Goal: Task Accomplishment & Management: Complete application form

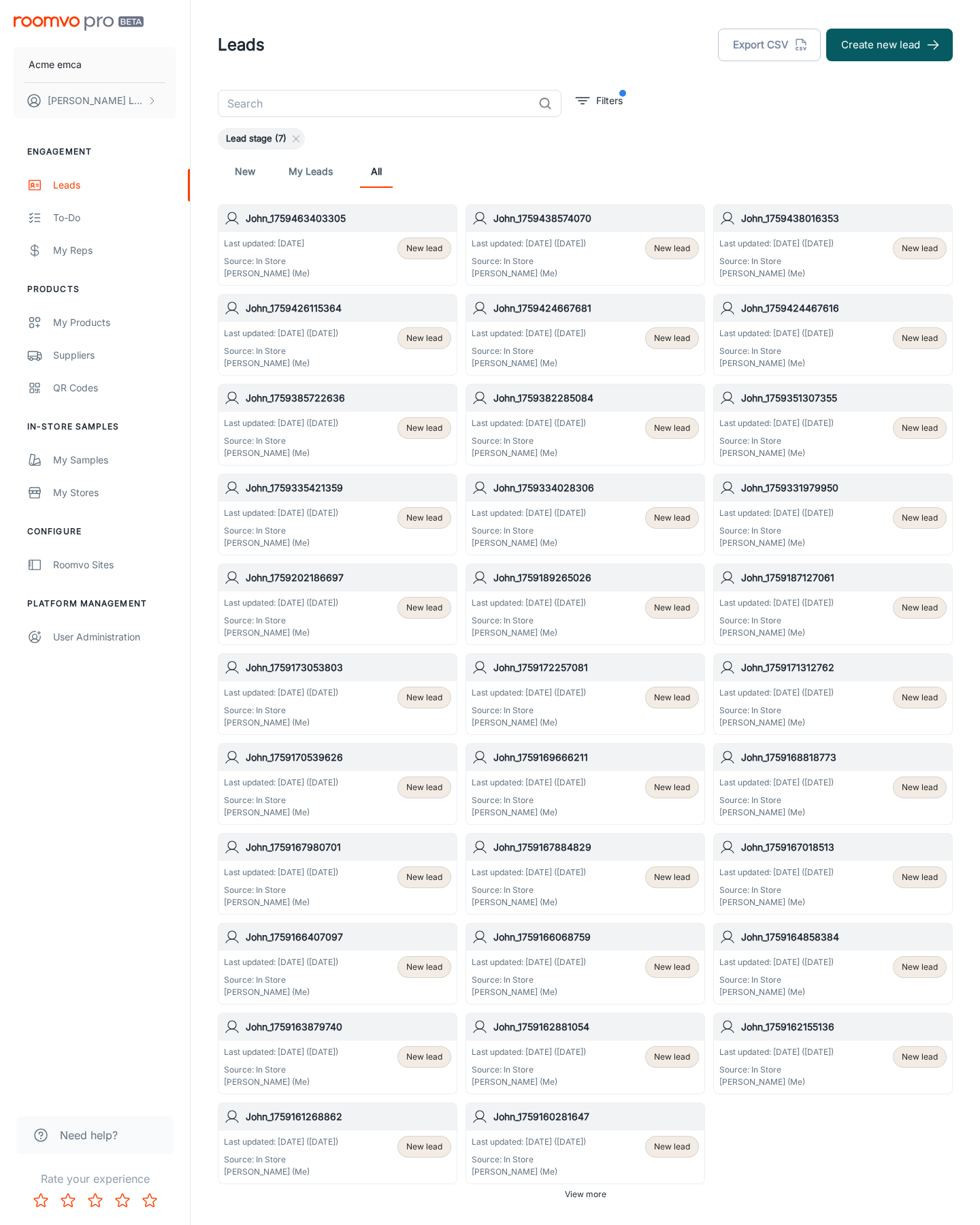
click at [889, 45] on button "Create new lead" at bounding box center [889, 45] width 127 height 33
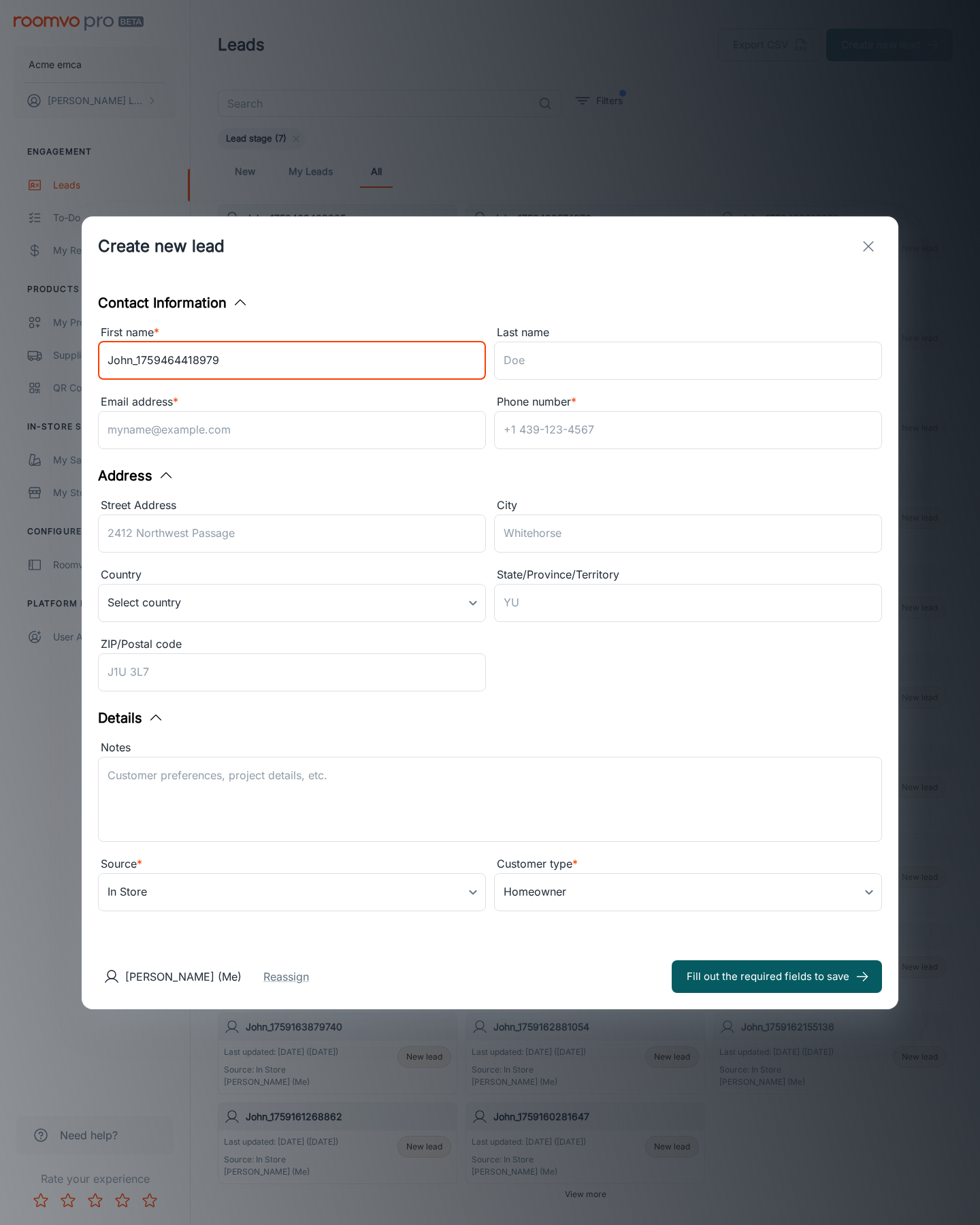
type input "John_1759464418979"
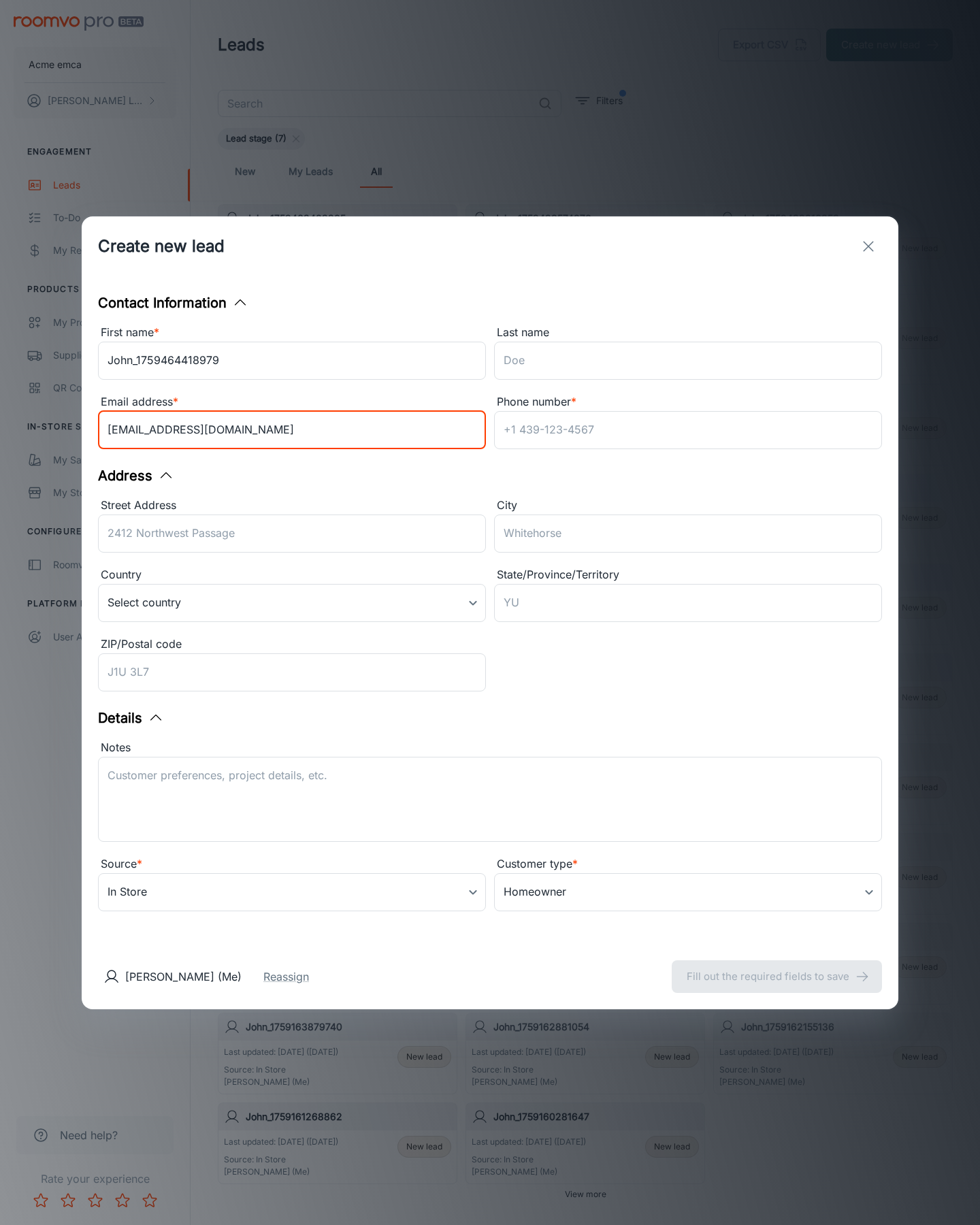
type input "[EMAIL_ADDRESS][DOMAIN_NAME]"
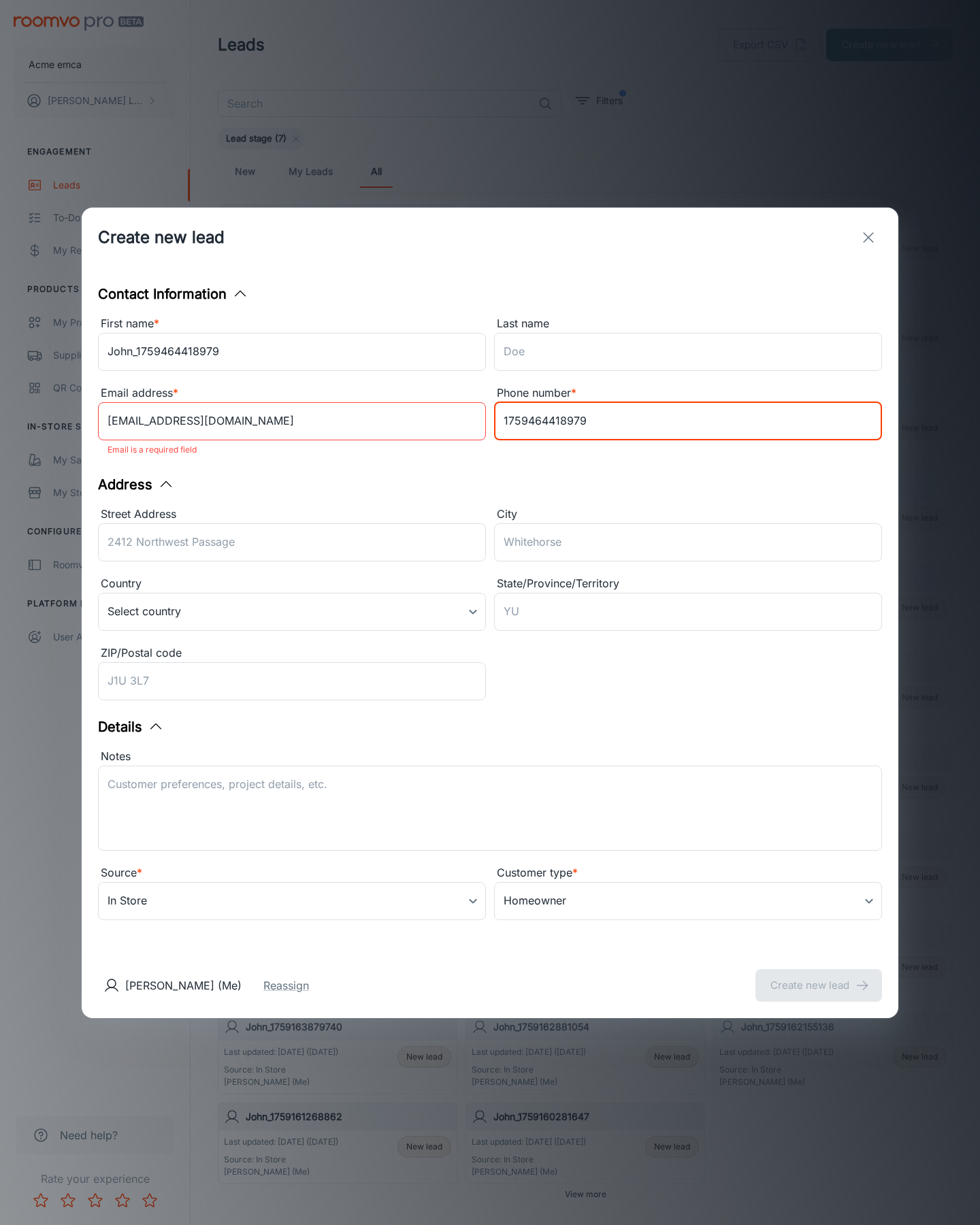
type input "1759464418979"
click at [819, 976] on button "Create new lead" at bounding box center [818, 985] width 127 height 33
